Goal: Task Accomplishment & Management: Use online tool/utility

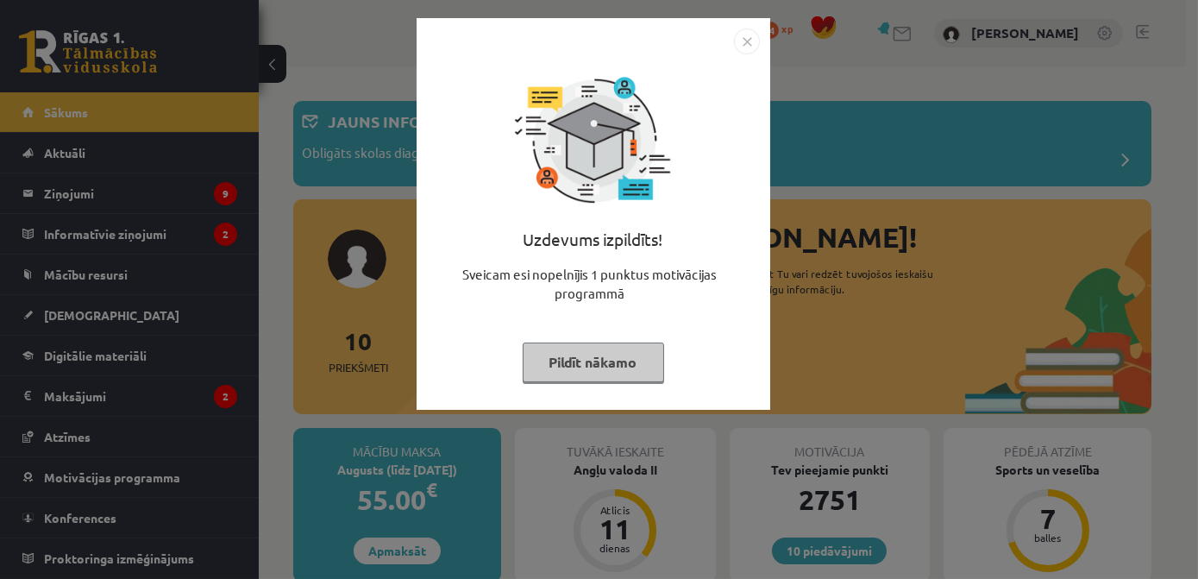
click at [586, 371] on button "Pildīt nākamo" at bounding box center [593, 362] width 141 height 40
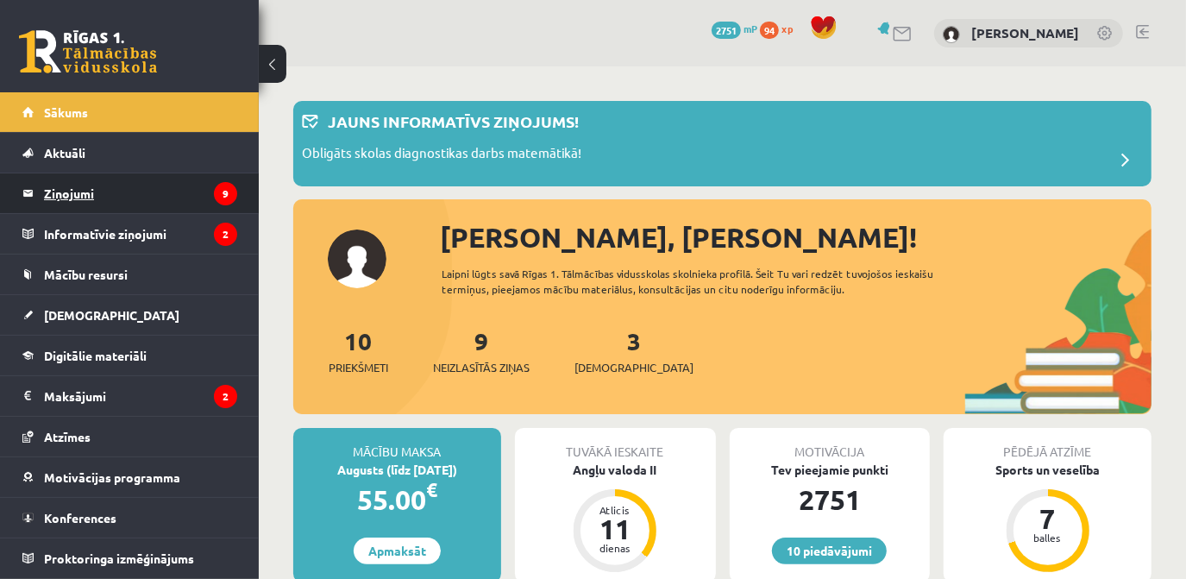
click at [85, 191] on legend "Ziņojumi 9" at bounding box center [140, 193] width 193 height 40
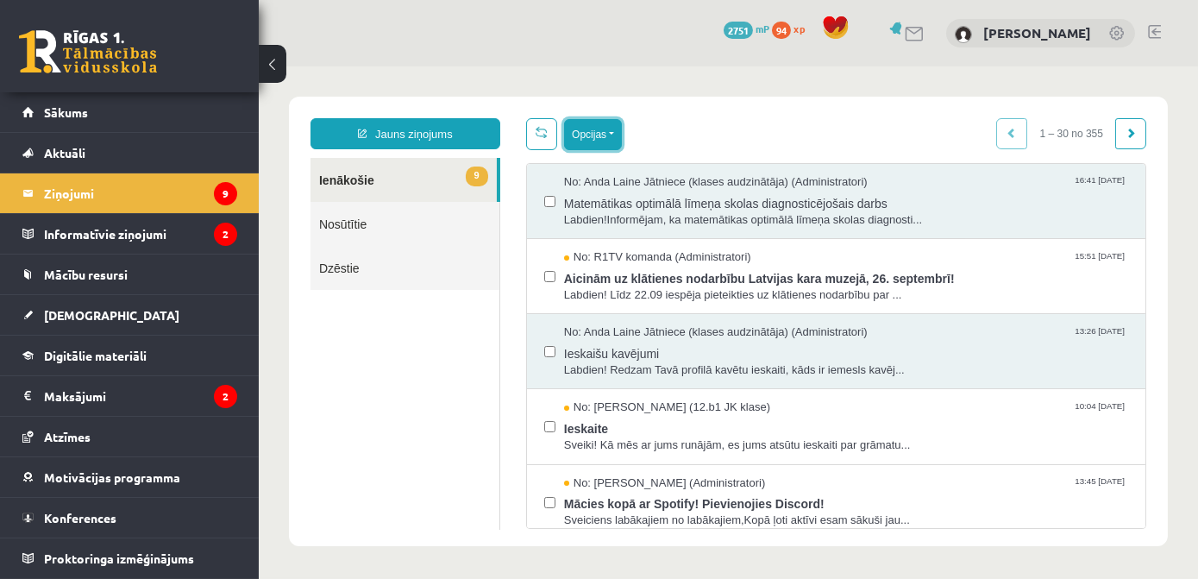
click at [593, 119] on button "Opcijas" at bounding box center [592, 134] width 58 height 31
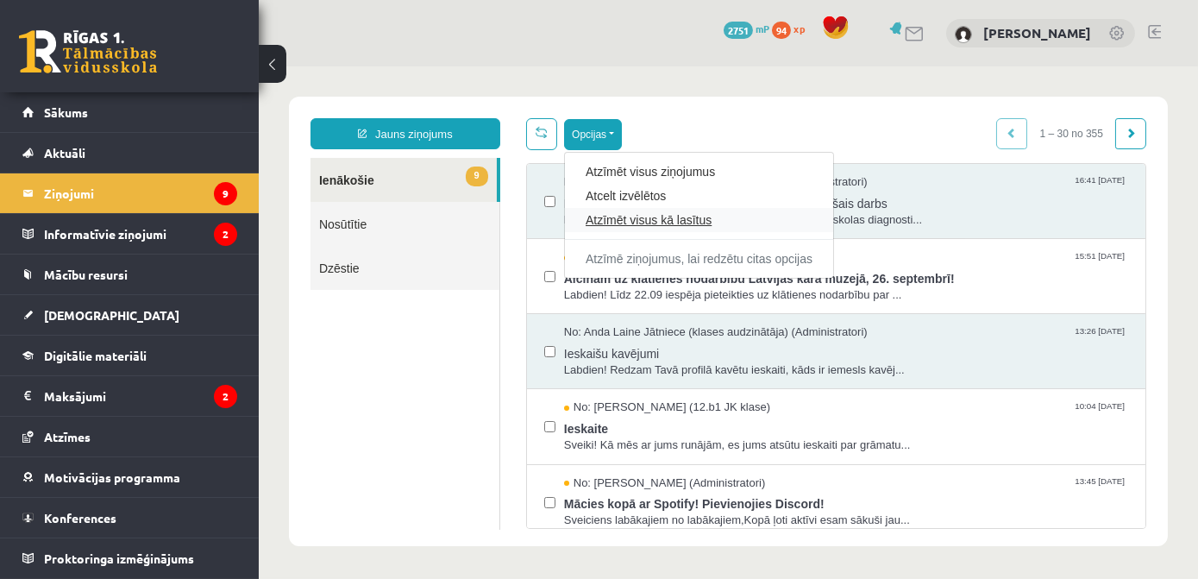
click at [664, 215] on link "Atzīmēt visus kā lasītus" at bounding box center [698, 219] width 227 height 17
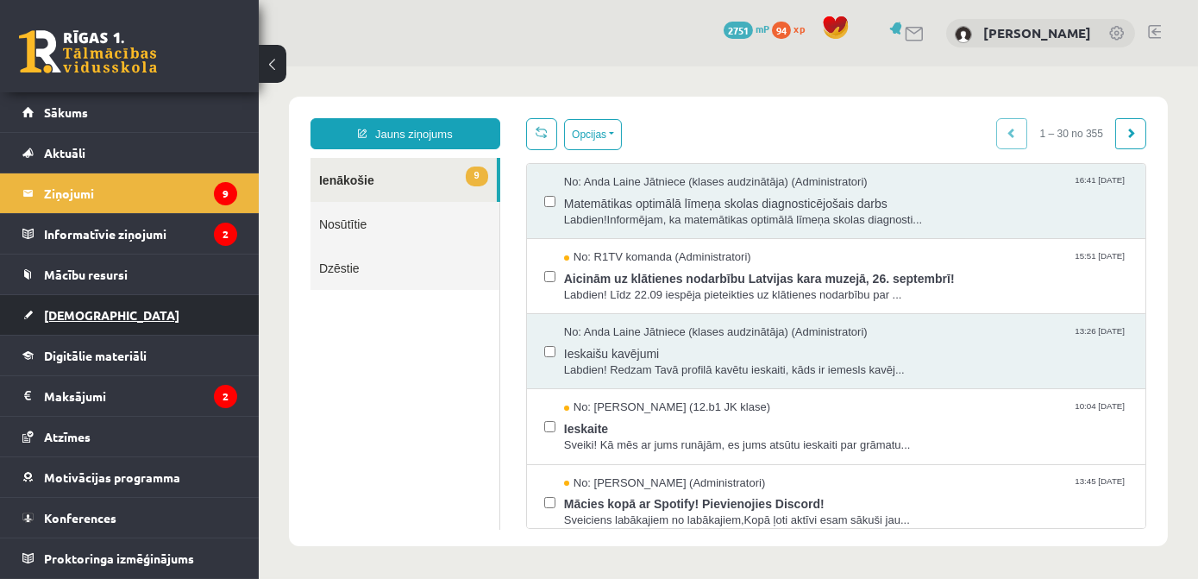
click at [73, 312] on span "[DEMOGRAPHIC_DATA]" at bounding box center [111, 315] width 135 height 16
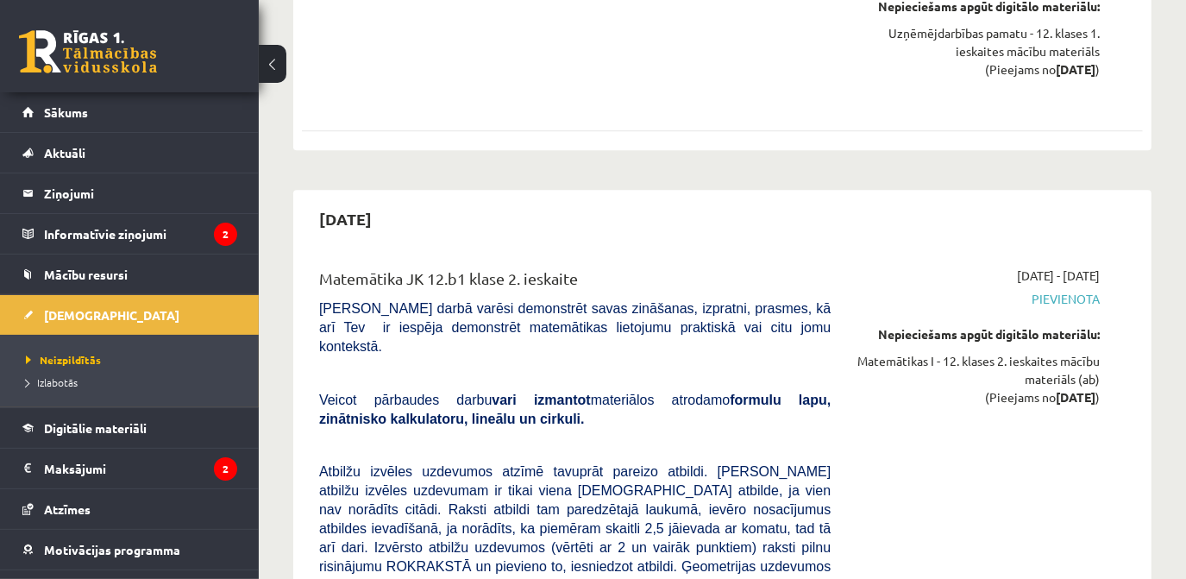
scroll to position [3219, 0]
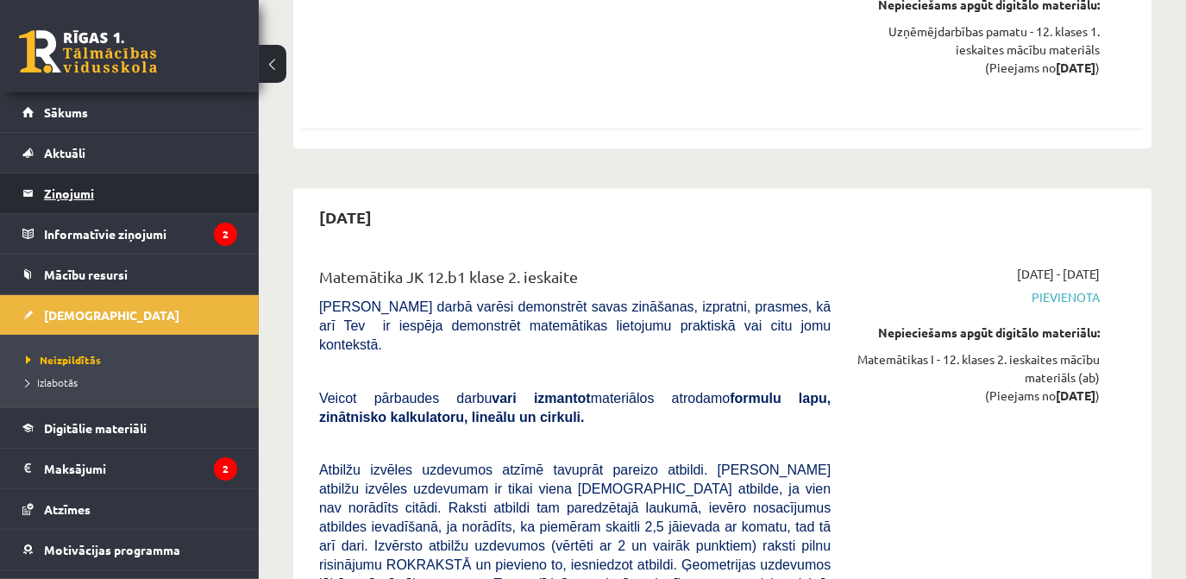
click at [64, 195] on legend "Ziņojumi 9" at bounding box center [140, 193] width 193 height 40
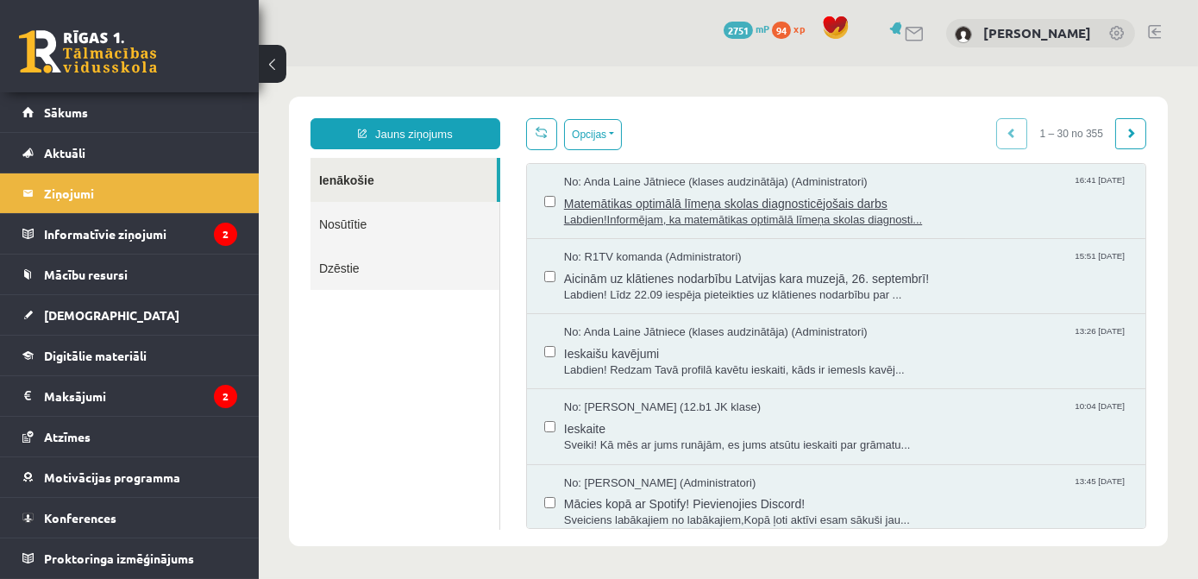
click at [670, 204] on span "Matemātikas optimālā līmeņa skolas diagnosticējošais darbs" at bounding box center [845, 202] width 564 height 22
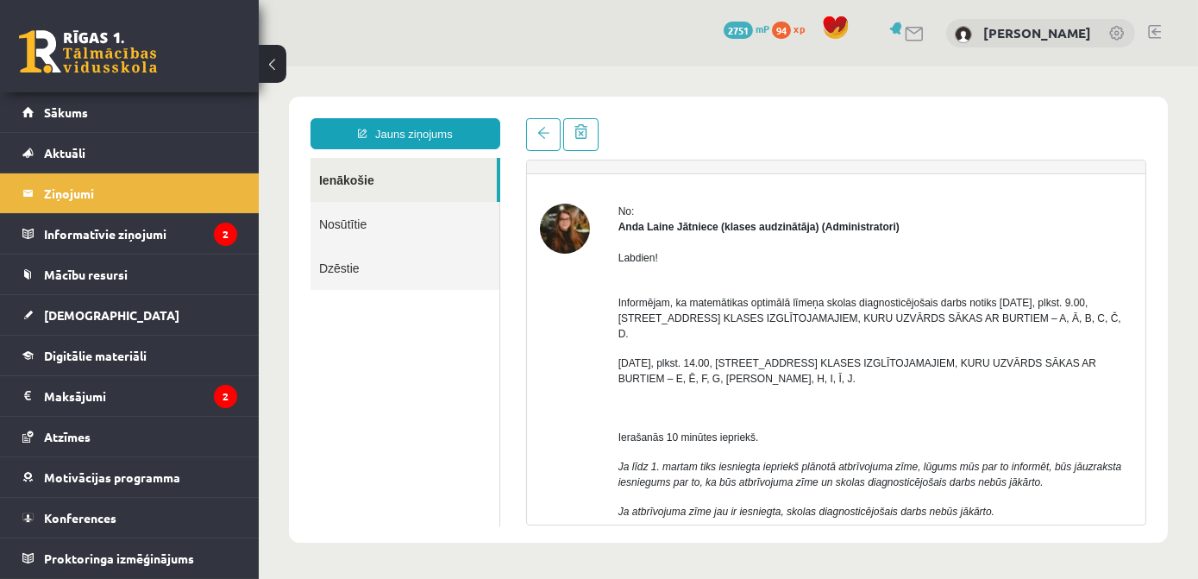
scroll to position [47, 0]
